Goal: Task Accomplishment & Management: Complete application form

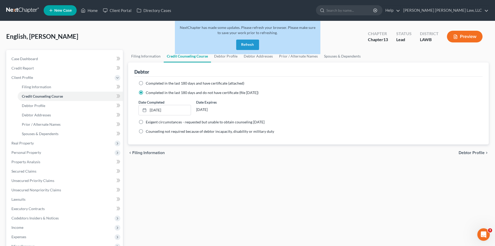
click at [253, 42] on button "Refresh" at bounding box center [247, 45] width 23 height 10
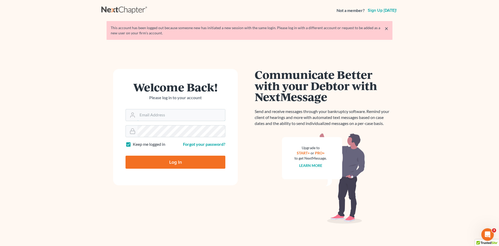
type input "[PERSON_NAME][EMAIL_ADDRESS][DOMAIN_NAME]"
click at [151, 162] on input "Log In" at bounding box center [176, 162] width 100 height 13
type input "Thinking..."
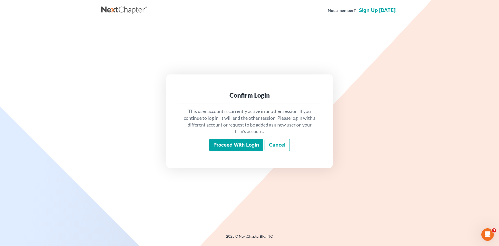
click at [230, 147] on input "Proceed with login" at bounding box center [236, 145] width 54 height 12
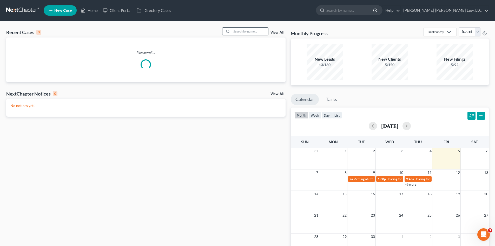
click at [248, 31] on input "search" at bounding box center [250, 32] width 36 height 8
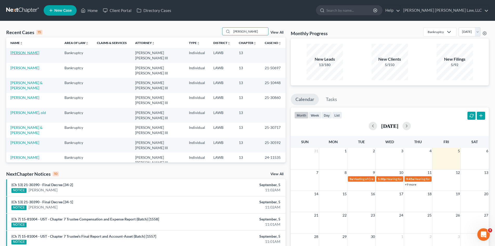
type input "lewis"
click at [20, 54] on link "[PERSON_NAME]" at bounding box center [24, 52] width 29 height 4
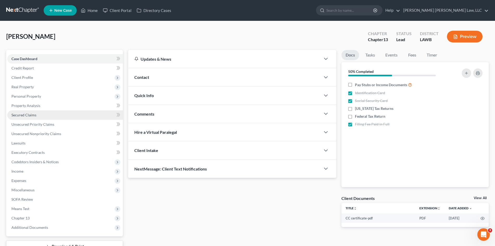
click at [18, 116] on span "Secured Claims" at bounding box center [23, 115] width 25 height 4
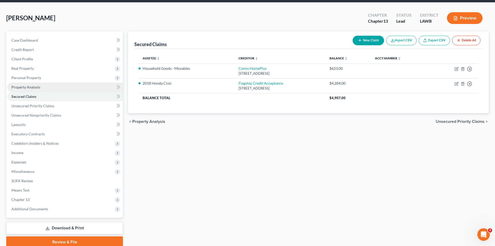
scroll to position [40, 0]
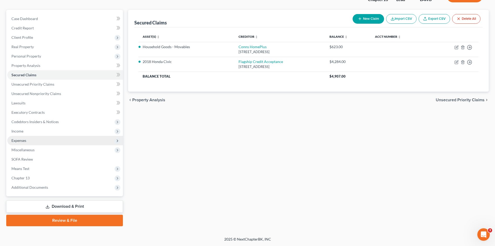
click at [21, 140] on span "Expenses" at bounding box center [18, 140] width 15 height 4
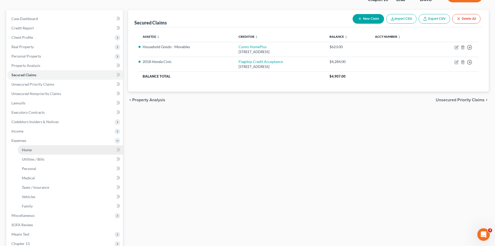
click at [30, 150] on span "Home" at bounding box center [27, 149] width 10 height 4
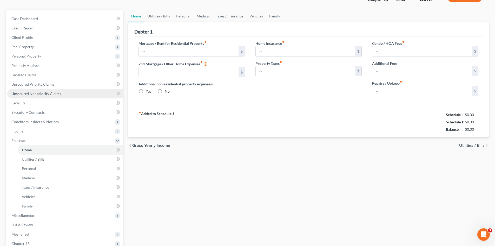
scroll to position [4, 0]
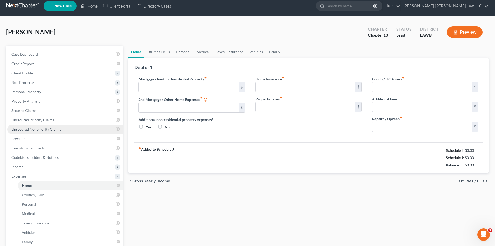
type input "760.00"
type input "0.00"
radio input "true"
type input "0.00"
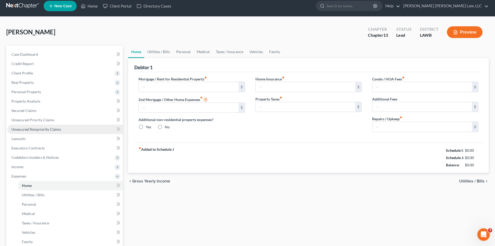
type input "0.00"
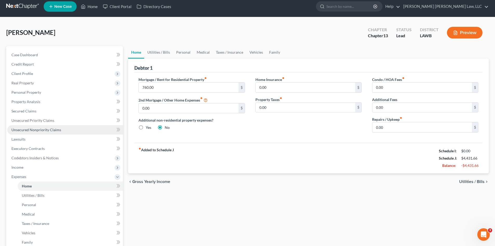
scroll to position [0, 0]
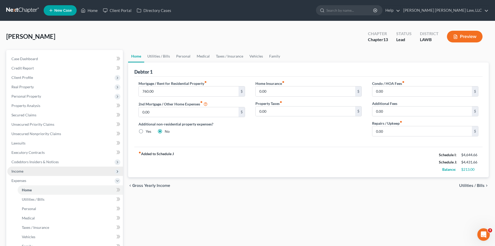
click at [19, 172] on span "Income" at bounding box center [17, 171] width 12 height 4
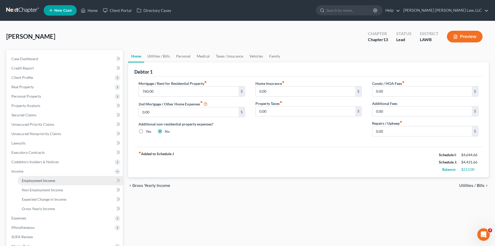
click at [31, 180] on span "Employment Income" at bounding box center [38, 180] width 33 height 4
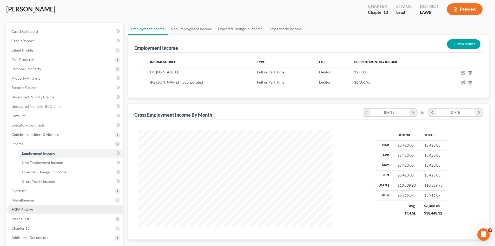
scroll to position [77, 0]
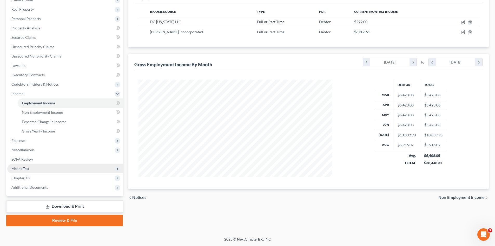
click at [23, 170] on span "Means Test" at bounding box center [20, 168] width 18 height 4
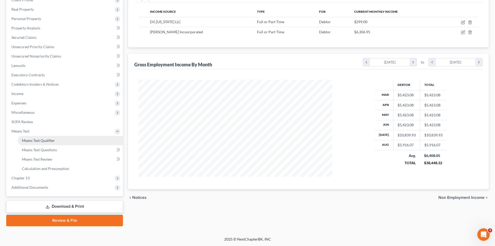
click at [33, 141] on span "Means Test Qualifier" at bounding box center [38, 140] width 33 height 4
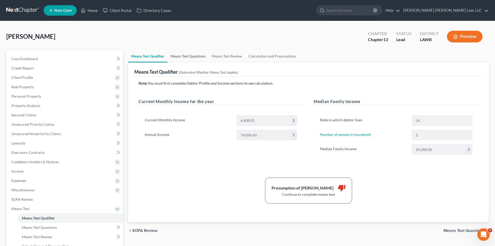
click at [179, 55] on link "Means Test Questions" at bounding box center [187, 56] width 41 height 12
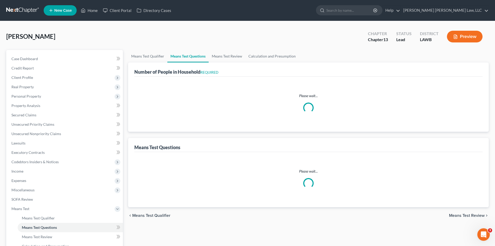
select select "1"
select select "60"
select select "2"
select select "60"
select select "2"
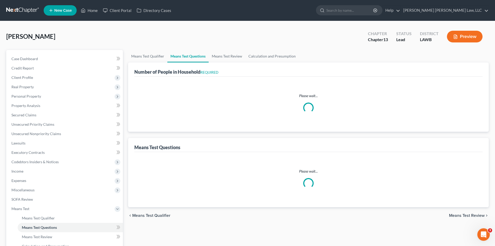
select select "2"
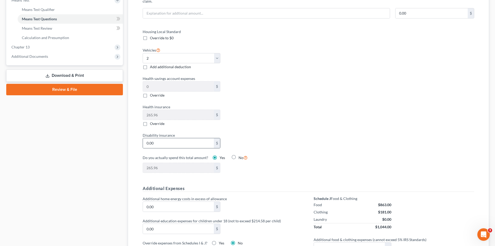
scroll to position [312, 0]
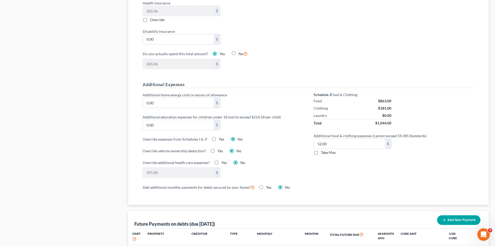
click at [321, 150] on label "Take Max" at bounding box center [328, 152] width 15 height 5
click at [323, 150] on input "Take Max" at bounding box center [324, 151] width 3 height 3
checkbox input "true"
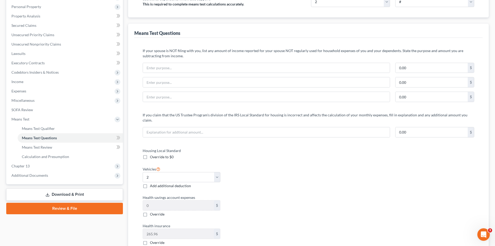
scroll to position [0, 0]
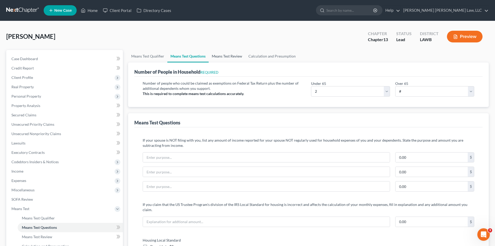
click at [231, 56] on link "Means Test Review" at bounding box center [227, 56] width 37 height 12
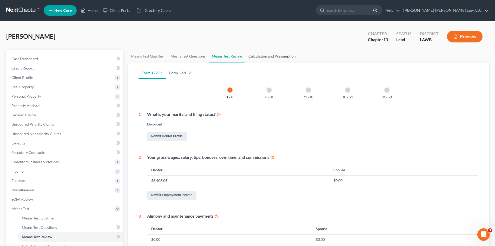
click at [258, 55] on link "Calculation and Presumption" at bounding box center [272, 56] width 54 height 12
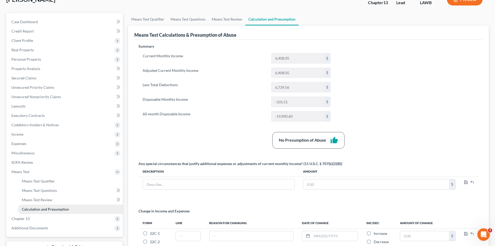
scroll to position [90, 0]
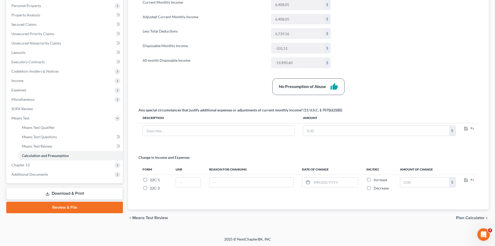
click at [74, 209] on link "Review & File" at bounding box center [64, 207] width 117 height 11
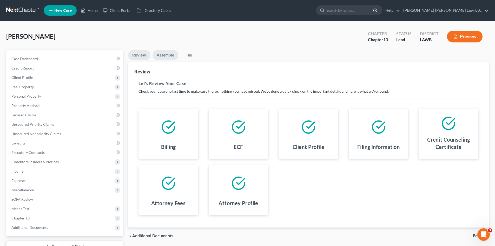
click at [166, 56] on link "Assemble" at bounding box center [166, 55] width 26 height 10
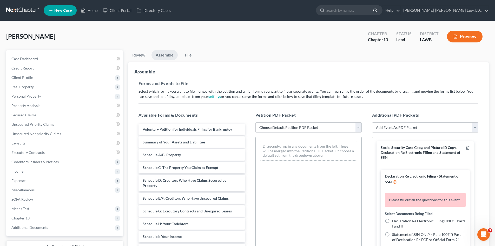
click at [268, 126] on select "Choose Default Petition PDF Packet Complete Bankruptcy Petition (all forms and …" at bounding box center [309, 127] width 106 height 10
select select "0"
click at [256, 122] on select "Choose Default Petition PDF Packet Complete Bankruptcy Petition (all forms and …" at bounding box center [309, 127] width 106 height 10
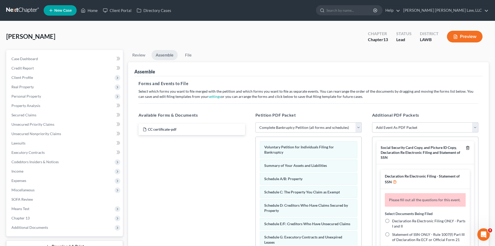
click at [466, 147] on icon "button" at bounding box center [468, 148] width 4 height 4
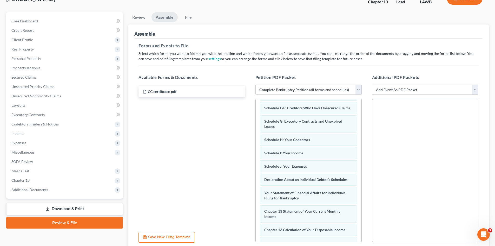
scroll to position [78, 0]
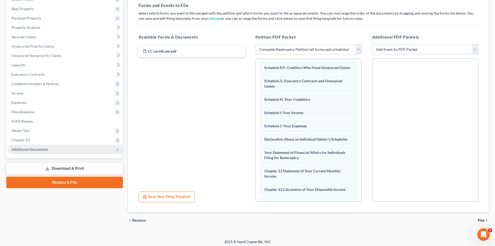
click at [22, 147] on span "Additional Documents" at bounding box center [29, 149] width 37 height 4
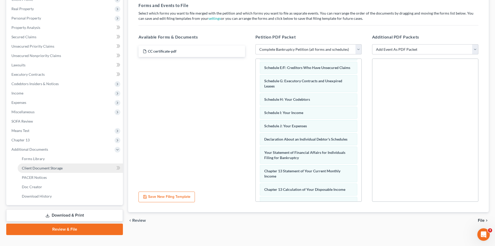
click at [40, 166] on span "Client Document Storage" at bounding box center [42, 168] width 41 height 4
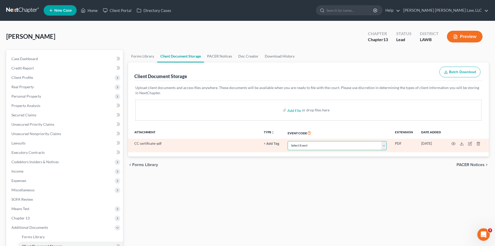
click at [310, 147] on select "Select Event 20 Largest Unsecured Creditors Amended Creditor Matrix (Fee) Amend…" at bounding box center [337, 145] width 99 height 9
click at [309, 146] on select "Select Event 20 Largest Unsecured Creditors Amended Creditor Matrix (Fee) Amend…" at bounding box center [337, 145] width 99 height 9
select select "9"
click at [288, 141] on select "Select Event 20 Largest Unsecured Creditors Amended Creditor Matrix (Fee) Amend…" at bounding box center [337, 145] width 99 height 9
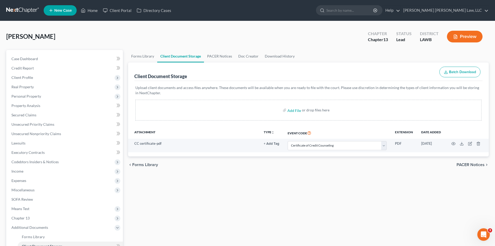
click at [286, 176] on div "Forms Library Client Document Storage PACER Notices Doc Creator Download Histor…" at bounding box center [309, 181] width 366 height 263
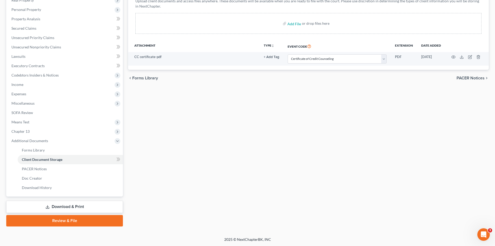
scroll to position [87, 0]
click at [64, 220] on link "Review & File" at bounding box center [64, 220] width 117 height 11
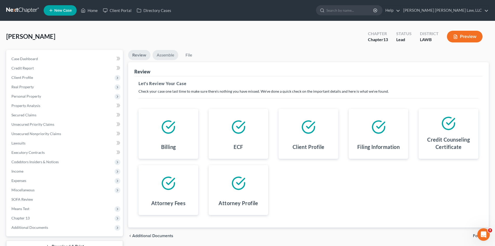
click at [163, 54] on link "Assemble" at bounding box center [166, 55] width 26 height 10
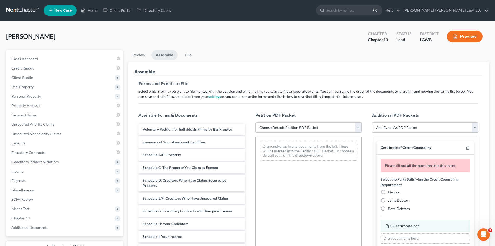
click at [388, 192] on label "Debtor" at bounding box center [394, 191] width 12 height 5
click at [390, 192] on input "Debtor" at bounding box center [391, 190] width 3 height 3
radio input "true"
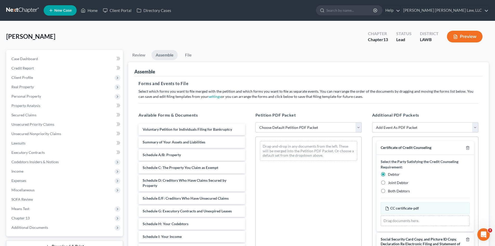
click at [276, 128] on select "Choose Default Petition PDF Packet Complete Bankruptcy Petition (all forms and …" at bounding box center [309, 127] width 106 height 10
select select "0"
click at [256, 122] on select "Choose Default Petition PDF Packet Complete Bankruptcy Petition (all forms and …" at bounding box center [309, 127] width 106 height 10
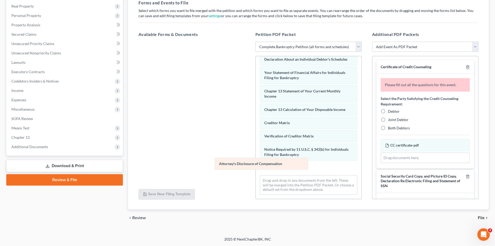
scroll to position [147, 0]
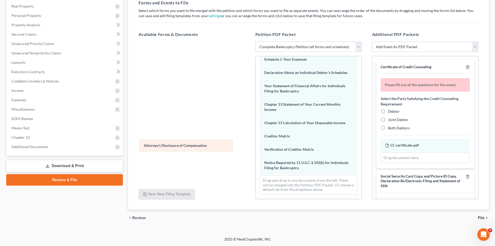
drag, startPoint x: 282, startPoint y: 167, endPoint x: 161, endPoint y: 145, distance: 122.7
click at [256, 145] on div "Attorney's Disclosure of Compensation Voluntary Petition for Individuals Filing…" at bounding box center [309, 56] width 106 height 285
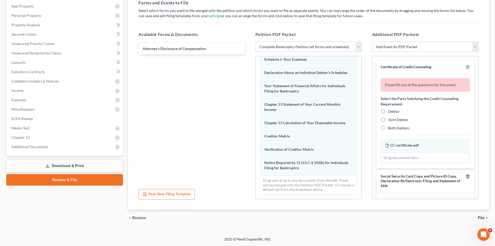
click at [467, 175] on icon "button" at bounding box center [468, 175] width 2 height 3
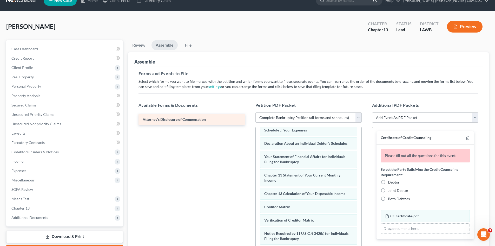
scroll to position [0, 0]
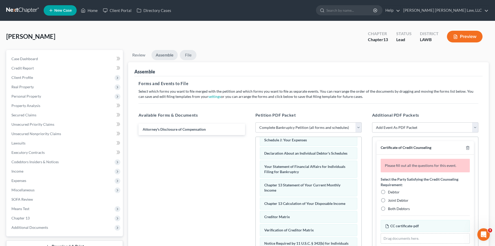
click at [188, 55] on link "File" at bounding box center [188, 55] width 17 height 10
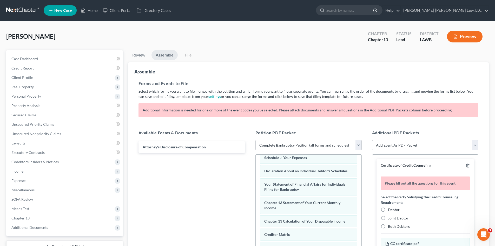
click at [388, 210] on label "Debtor" at bounding box center [394, 209] width 12 height 5
click at [390, 210] on input "Debtor" at bounding box center [391, 208] width 3 height 3
radio input "true"
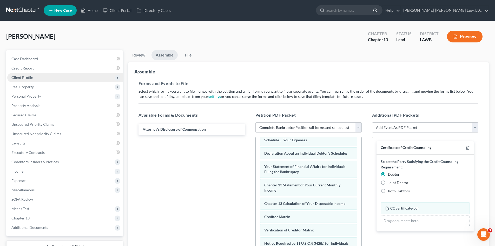
click at [18, 78] on span "Client Profile" at bounding box center [22, 77] width 22 height 4
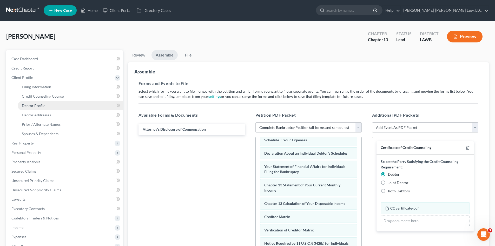
click at [30, 104] on span "Debtor Profile" at bounding box center [33, 105] width 23 height 4
select select "3"
select select "1"
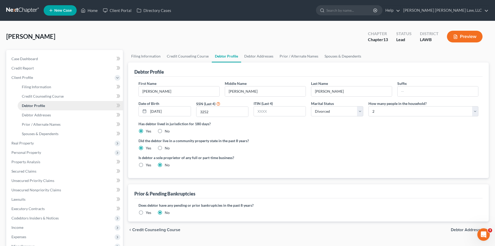
radio input "true"
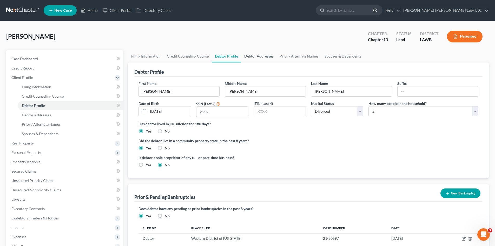
click at [248, 55] on link "Debtor Addresses" at bounding box center [258, 56] width 35 height 12
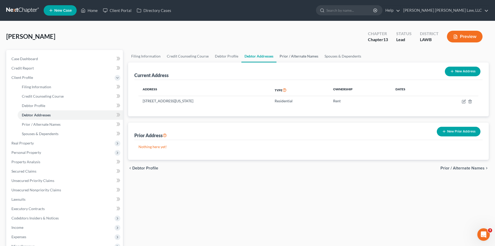
click at [283, 56] on link "Prior / Alternate Names" at bounding box center [299, 56] width 45 height 12
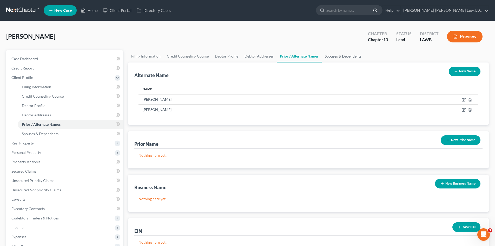
click at [326, 56] on link "Spouses & Dependents" at bounding box center [343, 56] width 43 height 12
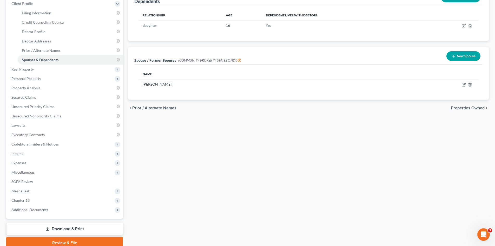
scroll to position [96, 0]
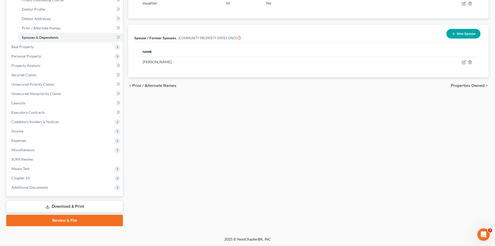
click at [60, 222] on link "Review & File" at bounding box center [64, 220] width 117 height 11
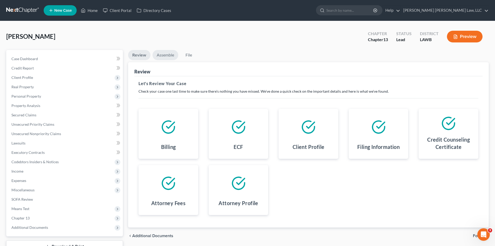
click at [166, 54] on link "Assemble" at bounding box center [166, 55] width 26 height 10
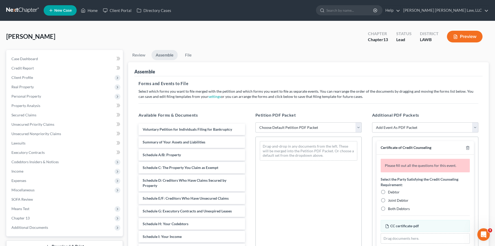
click at [265, 127] on select "Choose Default Petition PDF Packet Complete Bankruptcy Petition (all forms and …" at bounding box center [309, 127] width 106 height 10
select select "0"
click at [256, 122] on select "Choose Default Petition PDF Packet Complete Bankruptcy Petition (all forms and …" at bounding box center [309, 127] width 106 height 10
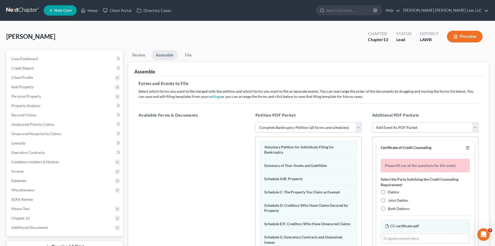
click at [388, 192] on label "Debtor" at bounding box center [394, 191] width 12 height 5
click at [390, 192] on input "Debtor" at bounding box center [391, 190] width 3 height 3
radio input "true"
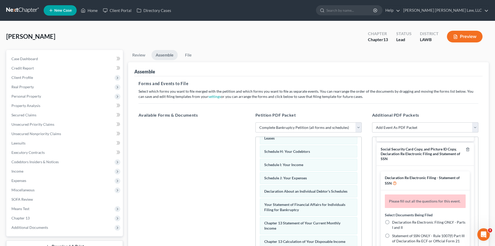
scroll to position [78, 0]
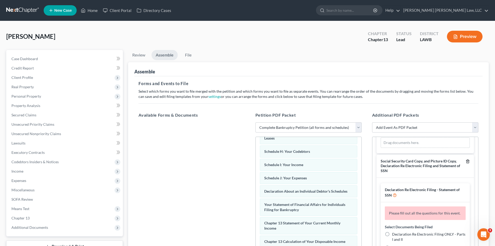
click at [468, 161] on line "button" at bounding box center [468, 161] width 0 height 1
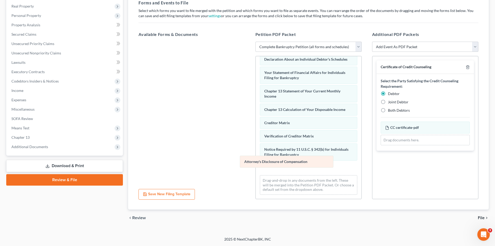
scroll to position [147, 0]
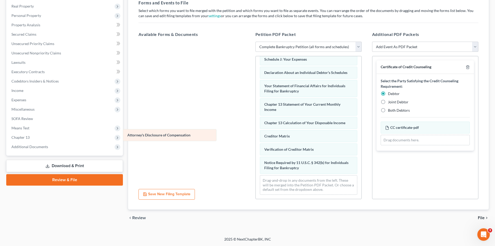
drag, startPoint x: 276, startPoint y: 169, endPoint x: 139, endPoint y: 136, distance: 140.9
click at [256, 136] on div "Attorney's Disclosure of Compensation Voluntary Petition for Individuals Filing…" at bounding box center [309, 56] width 106 height 285
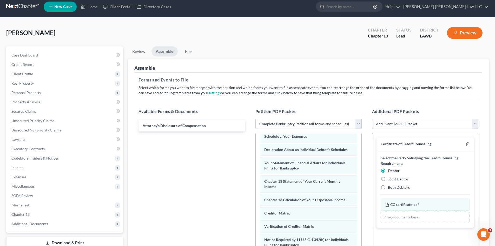
scroll to position [3, 0]
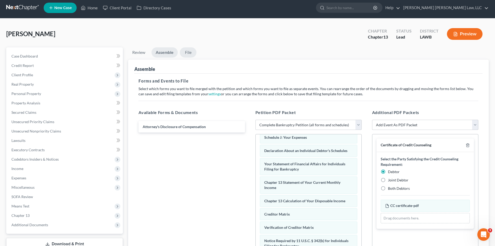
click at [190, 52] on link "File" at bounding box center [188, 52] width 17 height 10
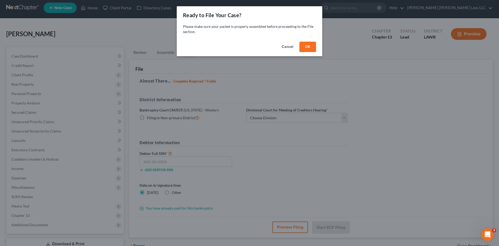
click at [311, 46] on button "OK" at bounding box center [308, 47] width 17 height 10
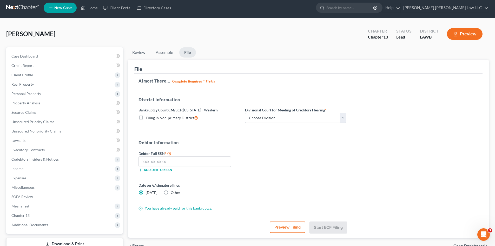
click at [146, 116] on label "Filing in Non-primary District" at bounding box center [172, 118] width 53 height 6
click at [148, 116] on input "Filing in Non-primary District" at bounding box center [149, 116] width 3 height 3
checkbox input "true"
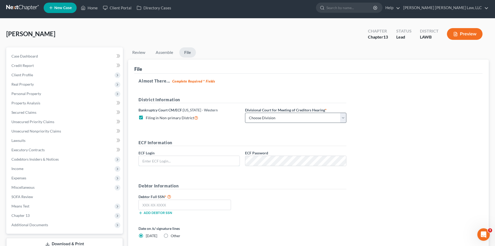
type input "[PERSON_NAME][EMAIL_ADDRESS][DOMAIN_NAME]"
click at [255, 120] on select "Choose Division Alexandria Lafayette-Opelousas Lake Charles Monroe Shreveport" at bounding box center [295, 118] width 101 height 10
click at [245, 113] on select "Choose Division Alexandria Lafayette-Opelousas Lake Charles Monroe Shreveport" at bounding box center [295, 118] width 101 height 10
click at [252, 122] on select "Choose Division Alexandria Lafayette-Opelousas Lake Charles Monroe Shreveport" at bounding box center [295, 118] width 101 height 10
select select "1"
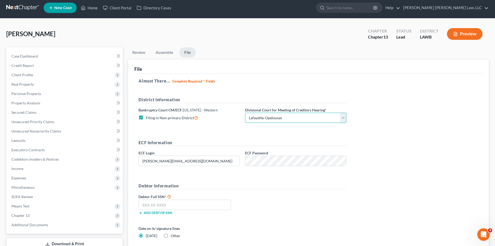
click at [245, 113] on select "Choose Division Alexandria Lafayette-Opelousas Lake Charles Monroe Shreveport" at bounding box center [295, 118] width 101 height 10
click at [143, 203] on input "text" at bounding box center [185, 204] width 93 height 10
click at [164, 207] on input "547" at bounding box center [185, 204] width 93 height 10
click at [164, 204] on input "547-99" at bounding box center [185, 204] width 93 height 10
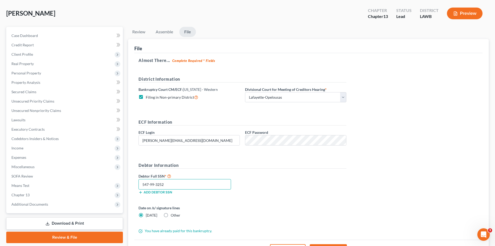
scroll to position [73, 0]
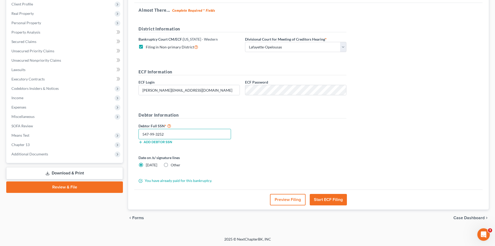
type input "547-99-3252"
click at [318, 198] on button "Start ECF Filing" at bounding box center [328, 199] width 37 height 11
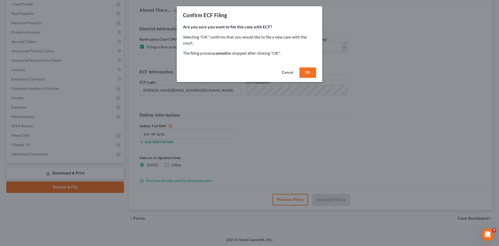
click at [285, 74] on button "Cancel" at bounding box center [288, 72] width 20 height 10
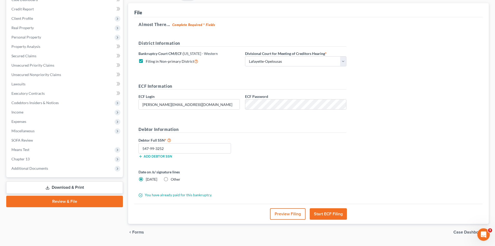
scroll to position [47, 0]
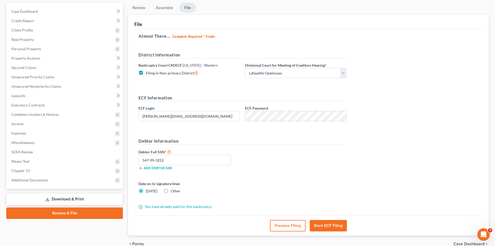
click at [329, 225] on button "Start ECF Filing" at bounding box center [328, 225] width 37 height 11
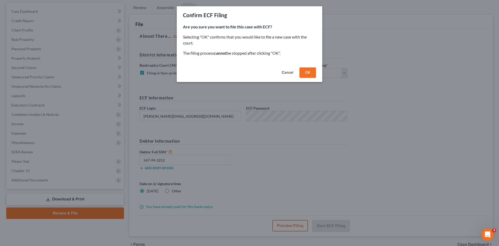
click at [285, 74] on button "Cancel" at bounding box center [288, 72] width 20 height 10
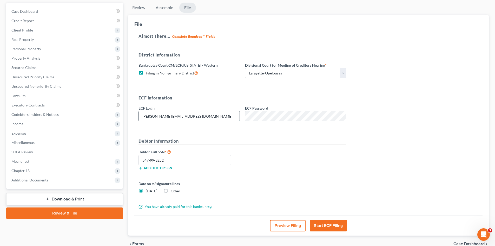
click at [209, 117] on input "[PERSON_NAME][EMAIL_ADDRESS][DOMAIN_NAME]" at bounding box center [189, 116] width 101 height 10
drag, startPoint x: 203, startPoint y: 117, endPoint x: 154, endPoint y: 139, distance: 54.7
click at [154, 139] on form "District Information Bankruptcy Court CM/ECF: Louisiana - Western Filing in Non…" at bounding box center [243, 130] width 208 height 157
type input "l"
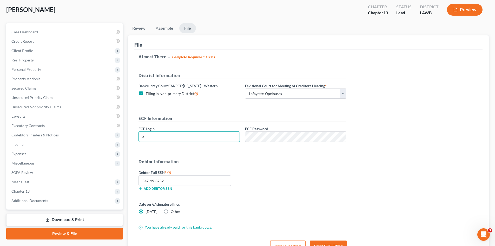
scroll to position [0, 0]
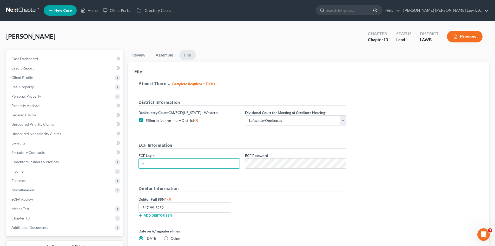
type input "e"
click at [26, 8] on link at bounding box center [22, 10] width 33 height 9
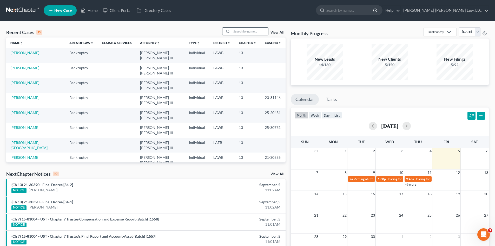
click at [248, 31] on input "search" at bounding box center [250, 32] width 36 height 8
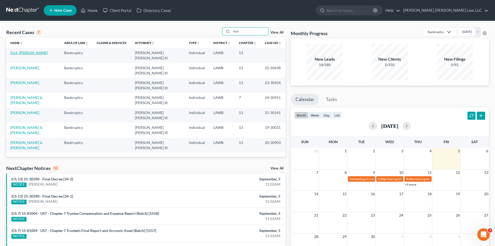
type input "fort"
click at [16, 53] on link "Fort, [PERSON_NAME]" at bounding box center [28, 52] width 37 height 4
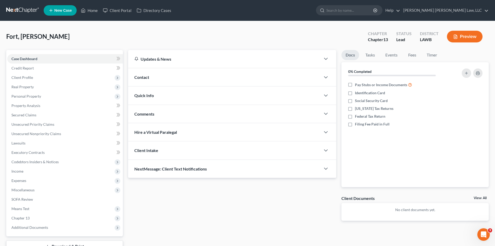
click at [24, 10] on link at bounding box center [22, 10] width 33 height 9
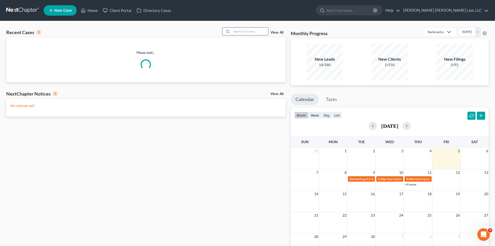
click at [239, 32] on input "search" at bounding box center [250, 32] width 36 height 8
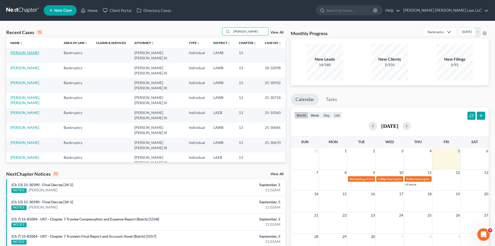
type input "[PERSON_NAME]"
click at [23, 53] on link "[PERSON_NAME]" at bounding box center [24, 52] width 29 height 4
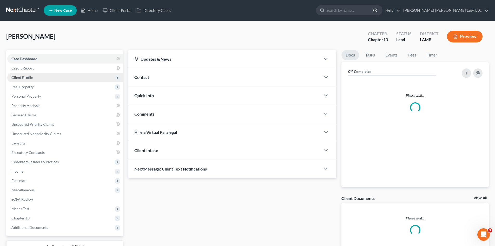
click at [24, 79] on span "Client Profile" at bounding box center [22, 77] width 22 height 4
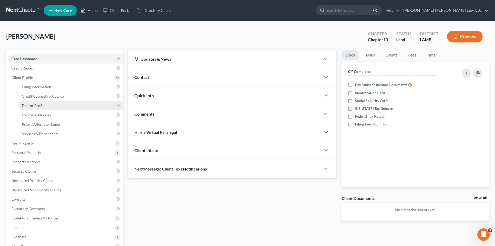
click at [32, 102] on link "Debtor Profile" at bounding box center [70, 105] width 105 height 9
select select "0"
